Goal: Navigation & Orientation: Find specific page/section

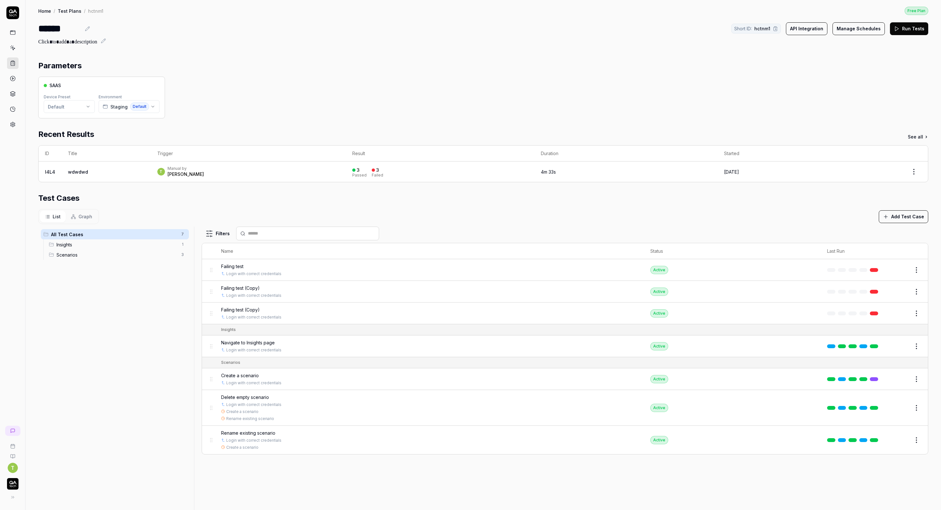
scroll to position [94, 0]
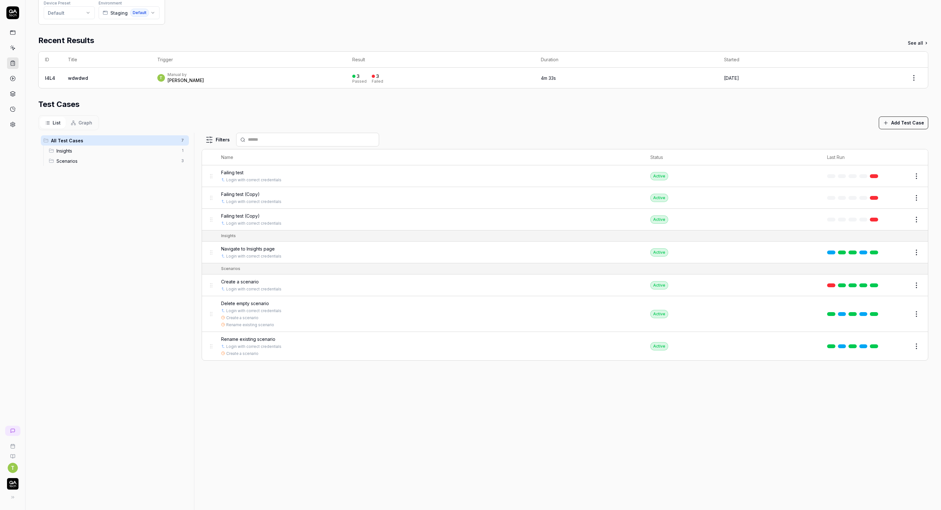
click at [105, 212] on div "All Test Cases 7 Insights 1 Scenarios 3" at bounding box center [114, 320] width 153 height 375
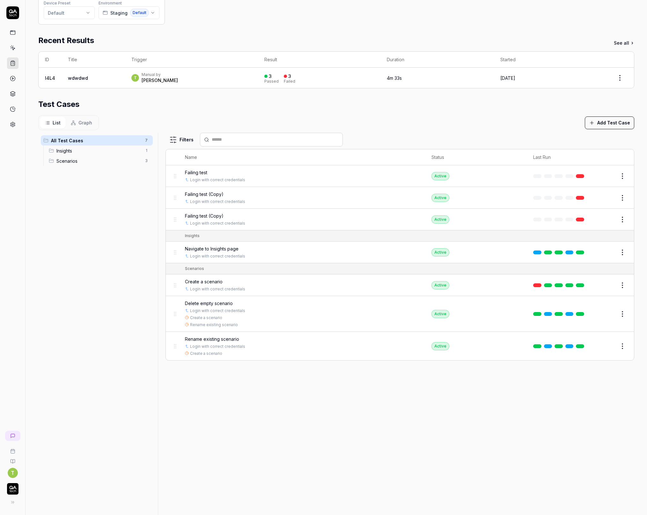
click at [19, 13] on icon at bounding box center [12, 12] width 13 height 13
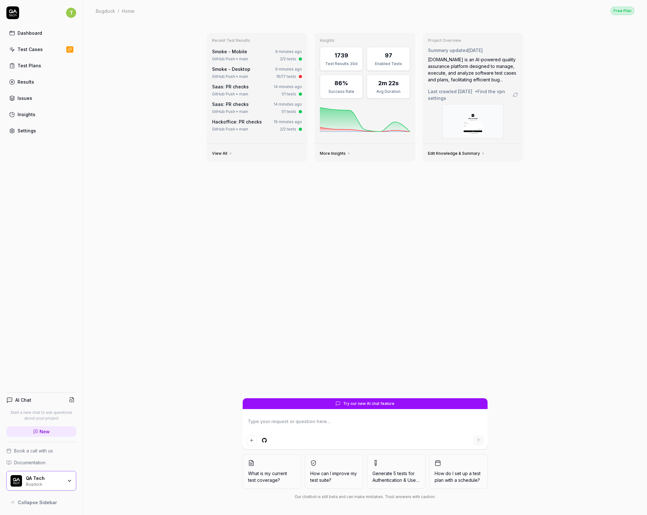
click at [11, 18] on icon at bounding box center [12, 12] width 13 height 13
type textarea "*"
